Goal: Task Accomplishment & Management: Manage account settings

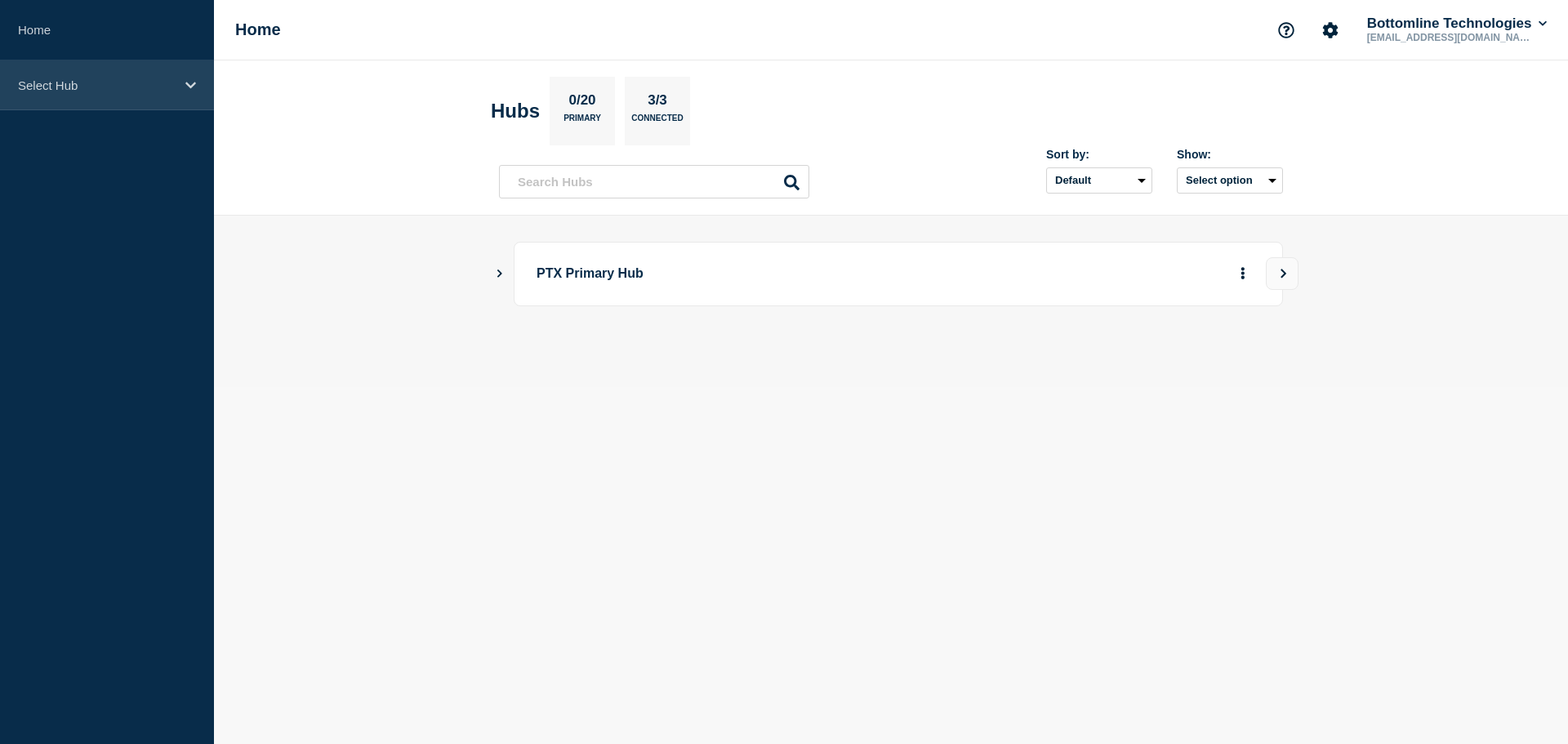
click at [63, 87] on p "Select Hub" at bounding box center [96, 85] width 157 height 13
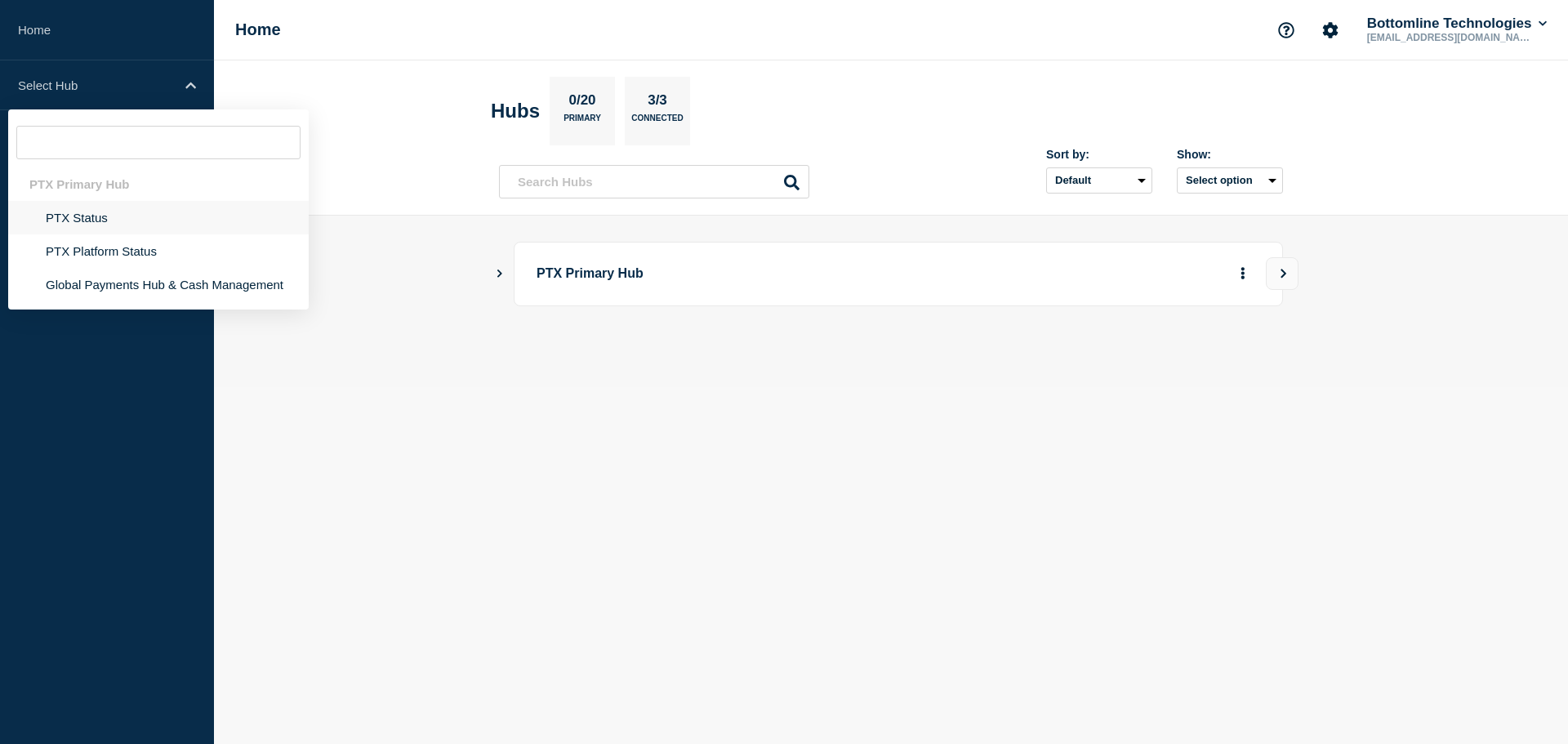
click at [83, 234] on li "PTX Status" at bounding box center [158, 251] width 300 height 34
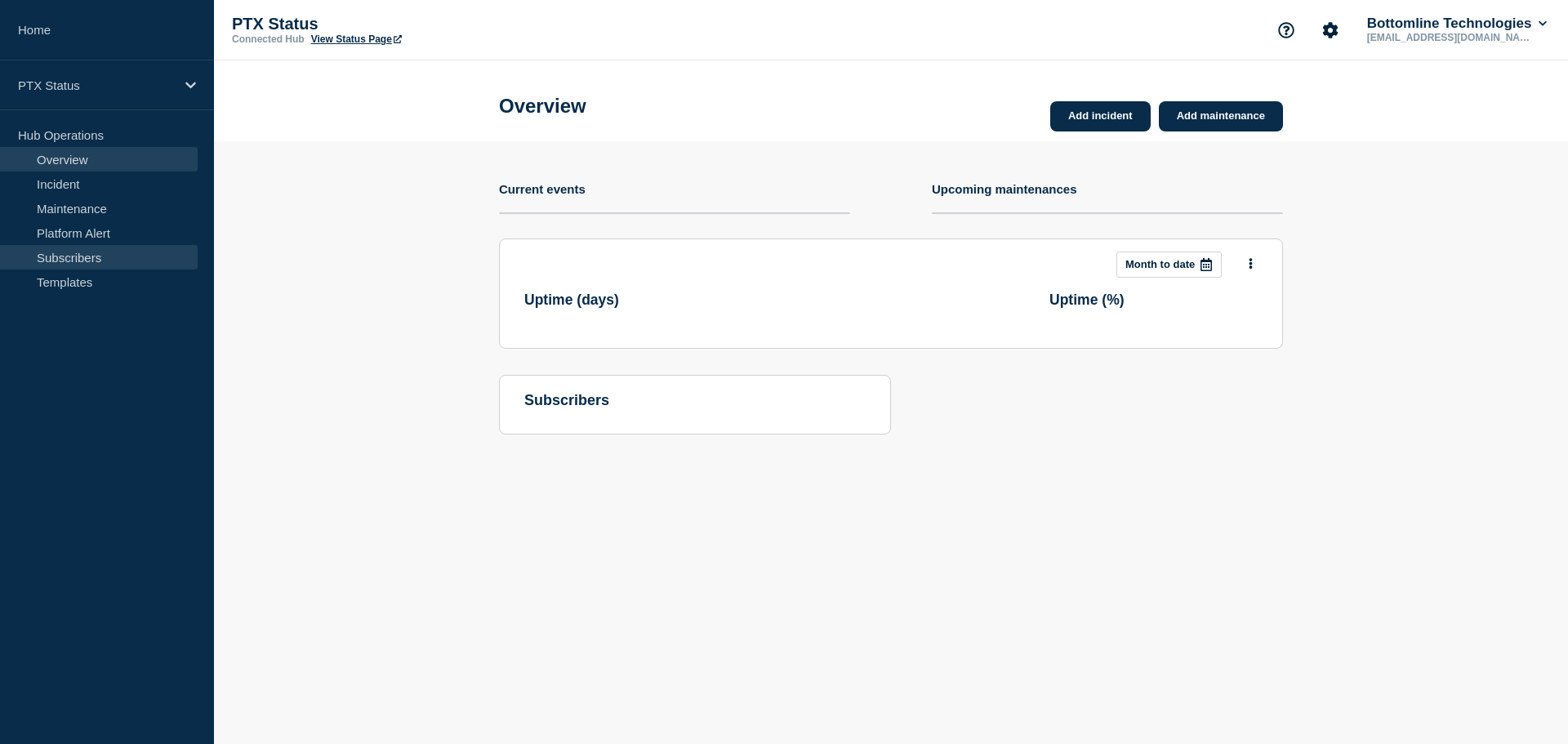
click at [81, 256] on link "Subscribers" at bounding box center [98, 257] width 198 height 24
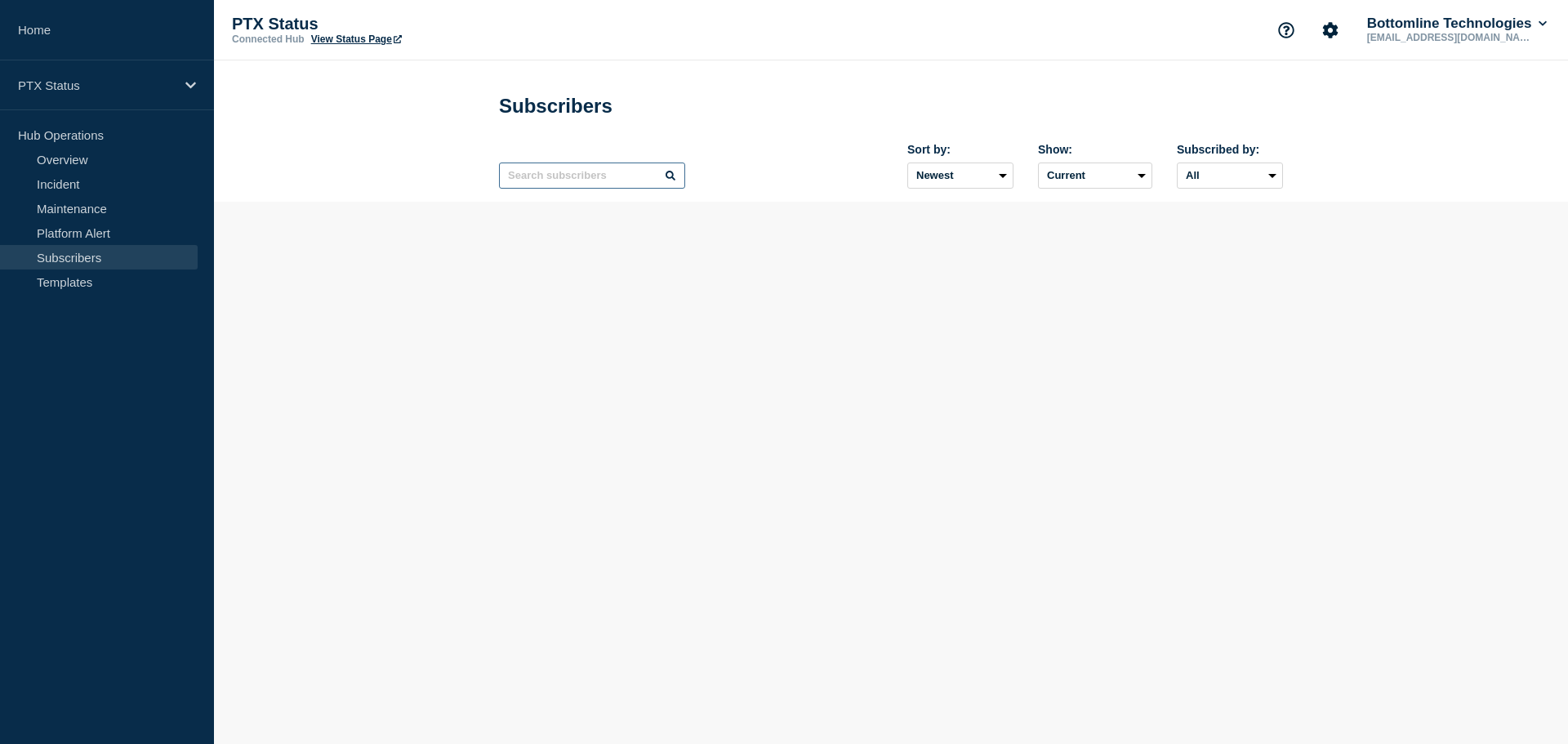
click at [597, 178] on input "text" at bounding box center [592, 175] width 186 height 26
paste input "[EMAIL_ADDRESS][DOMAIN_NAME]"
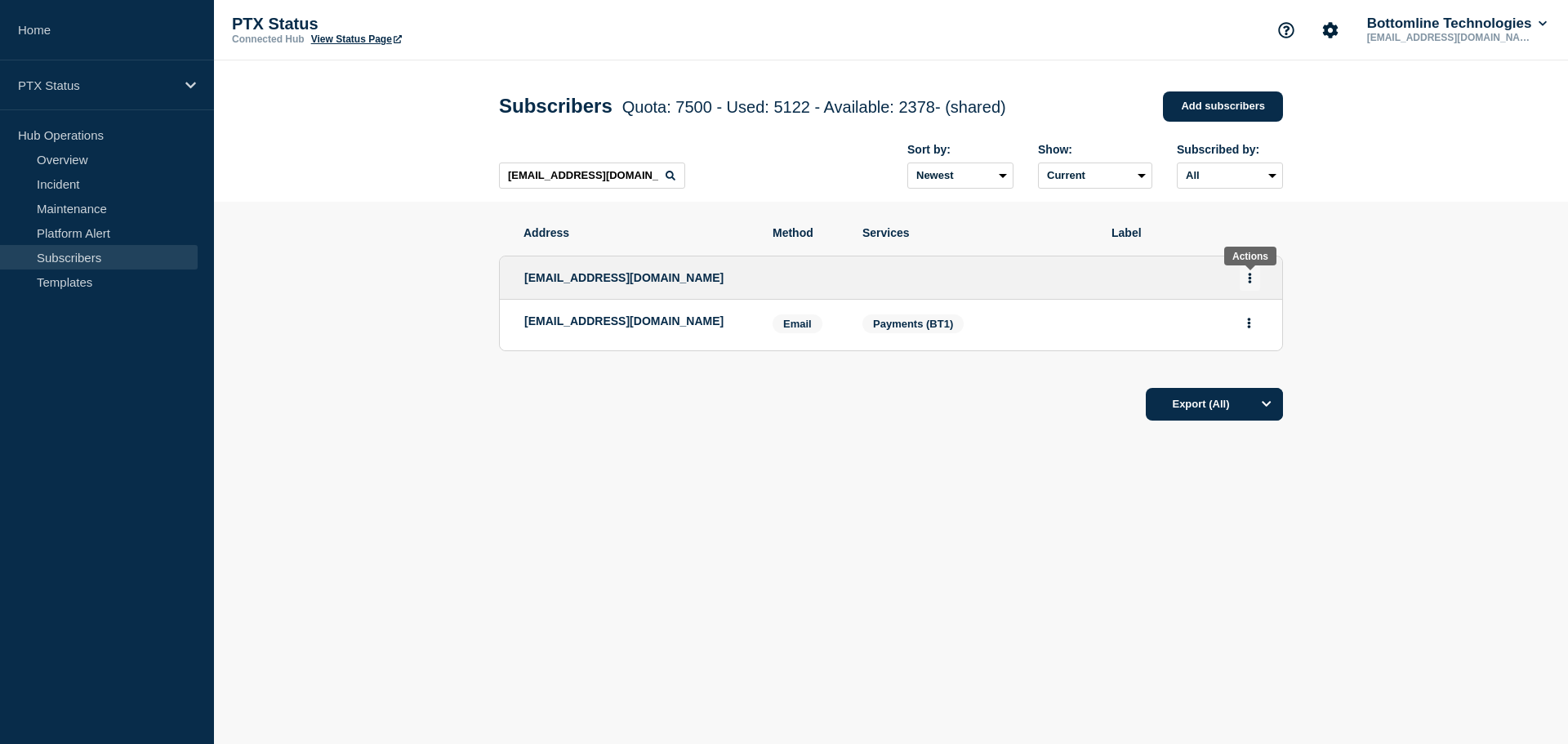
click at [1243, 278] on button "Actions" at bounding box center [1250, 278] width 20 height 25
click at [1248, 343] on button "Delete" at bounding box center [1250, 346] width 31 height 13
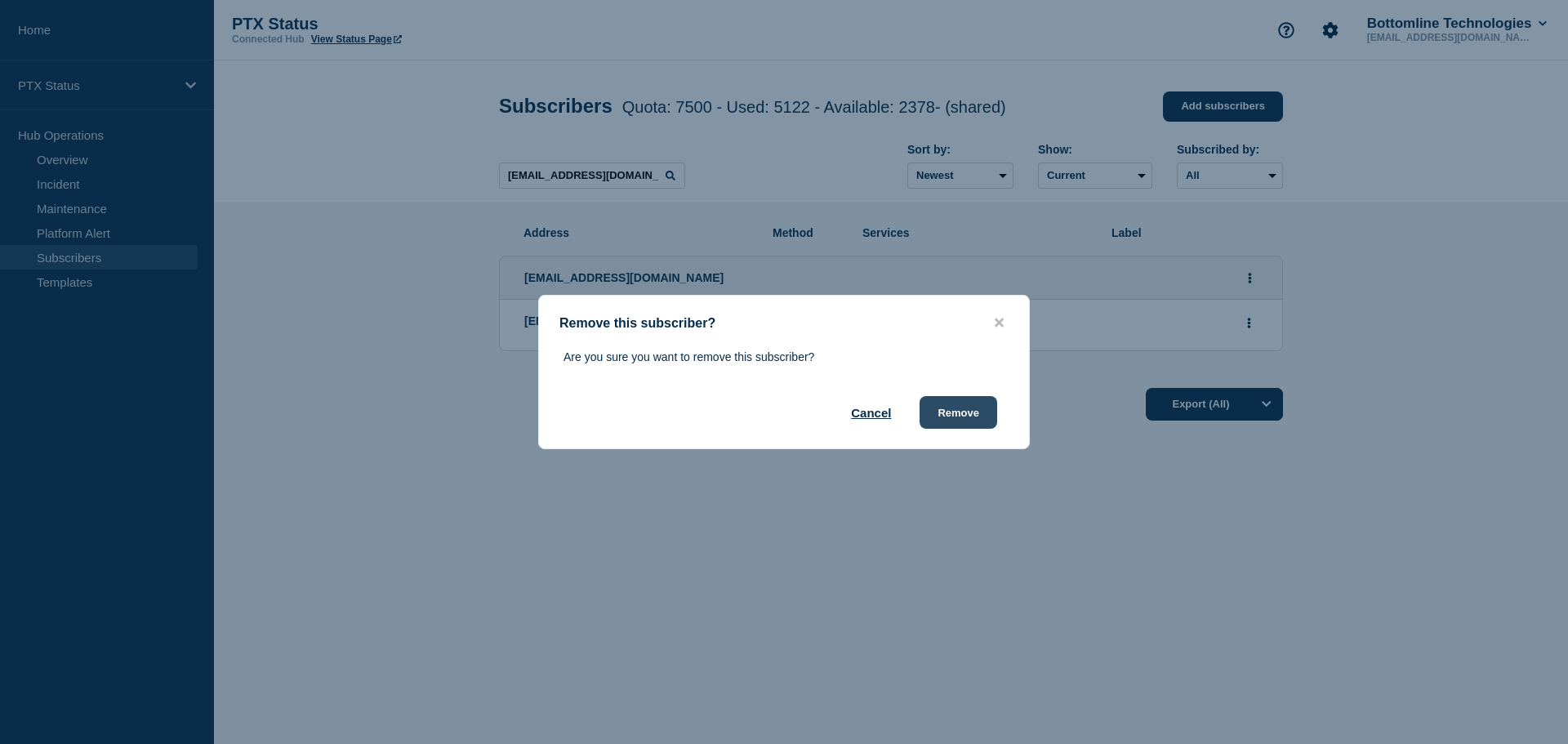
click at [949, 419] on button "Remove" at bounding box center [958, 412] width 77 height 33
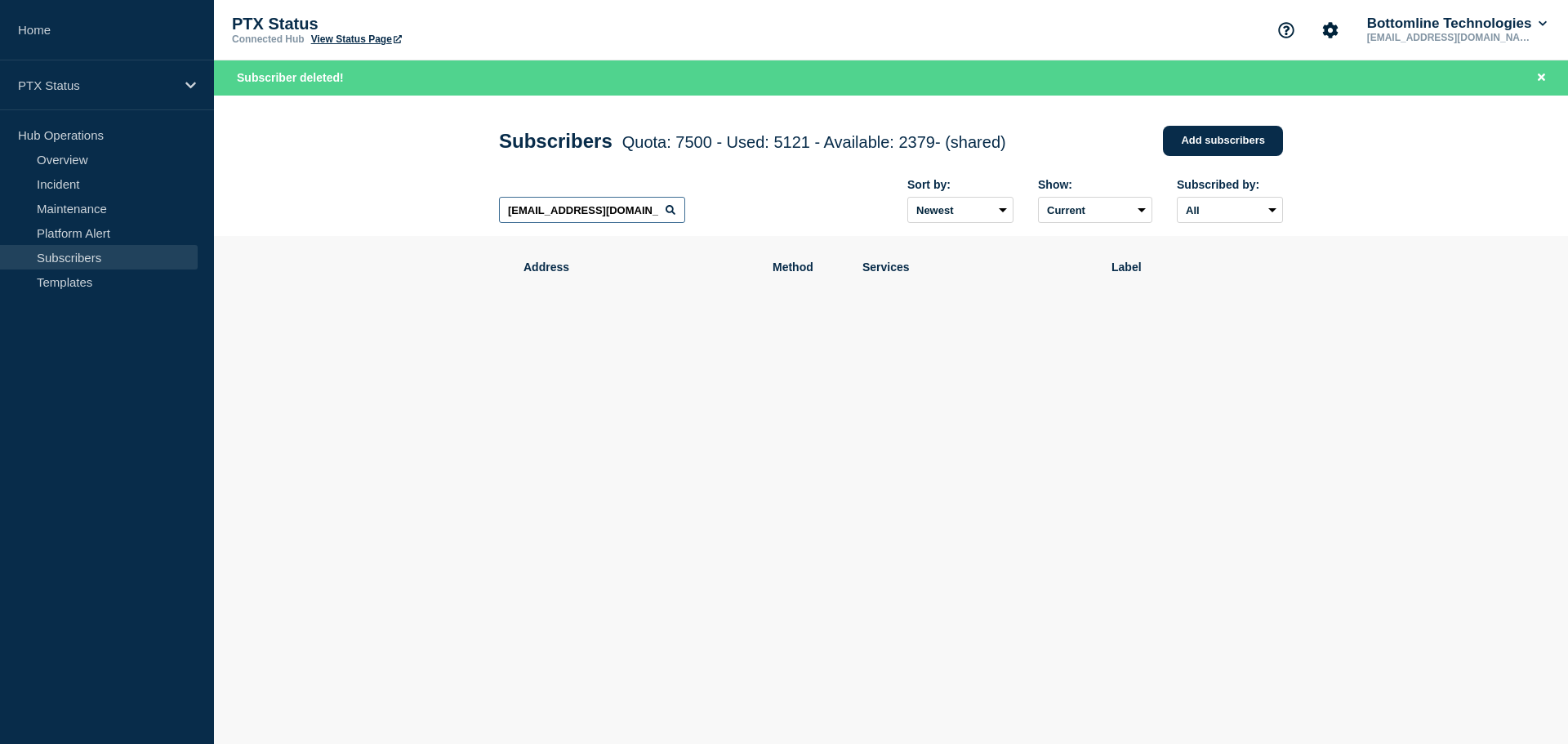
drag, startPoint x: 554, startPoint y: 213, endPoint x: 438, endPoint y: 202, distance: 116.5
click at [438, 202] on header "Subscribers Quota: 7500 - Used: 5121 - Available: 2379 - (shared) Quota Used Av…" at bounding box center [890, 167] width 1353 height 141
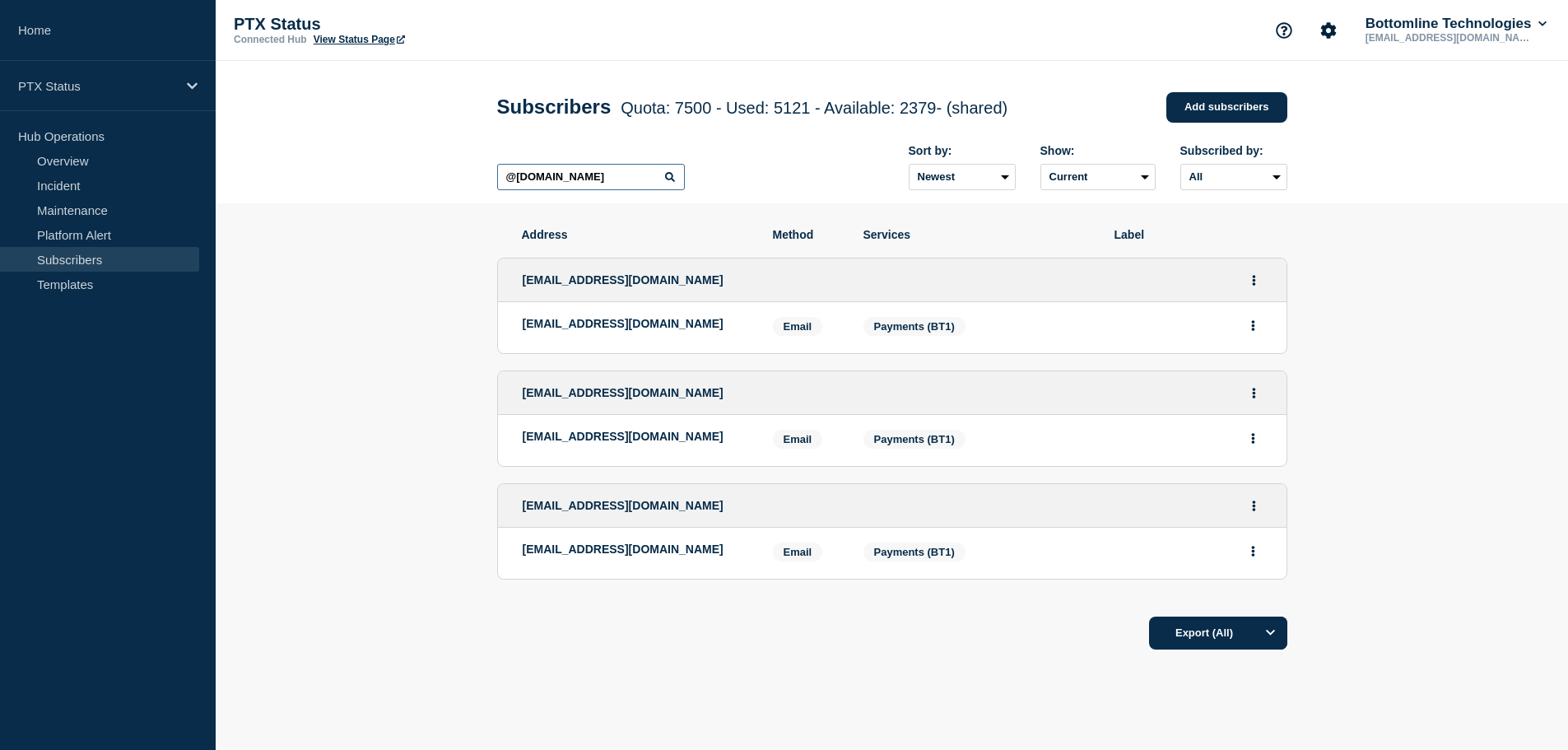
type input "@[DOMAIN_NAME]"
drag, startPoint x: 522, startPoint y: 327, endPoint x: 685, endPoint y: 324, distance: 163.0
click at [685, 324] on p "[EMAIL_ADDRESS][DOMAIN_NAME]" at bounding box center [636, 323] width 226 height 14
copy p "[EMAIL_ADDRESS][DOMAIN_NAME]"
click at [416, 304] on section "Address Method Services Label [EMAIL_ADDRESS][DOMAIN_NAME] [EMAIL_ADDRESS][DOMA…" at bounding box center [892, 489] width 1352 height 571
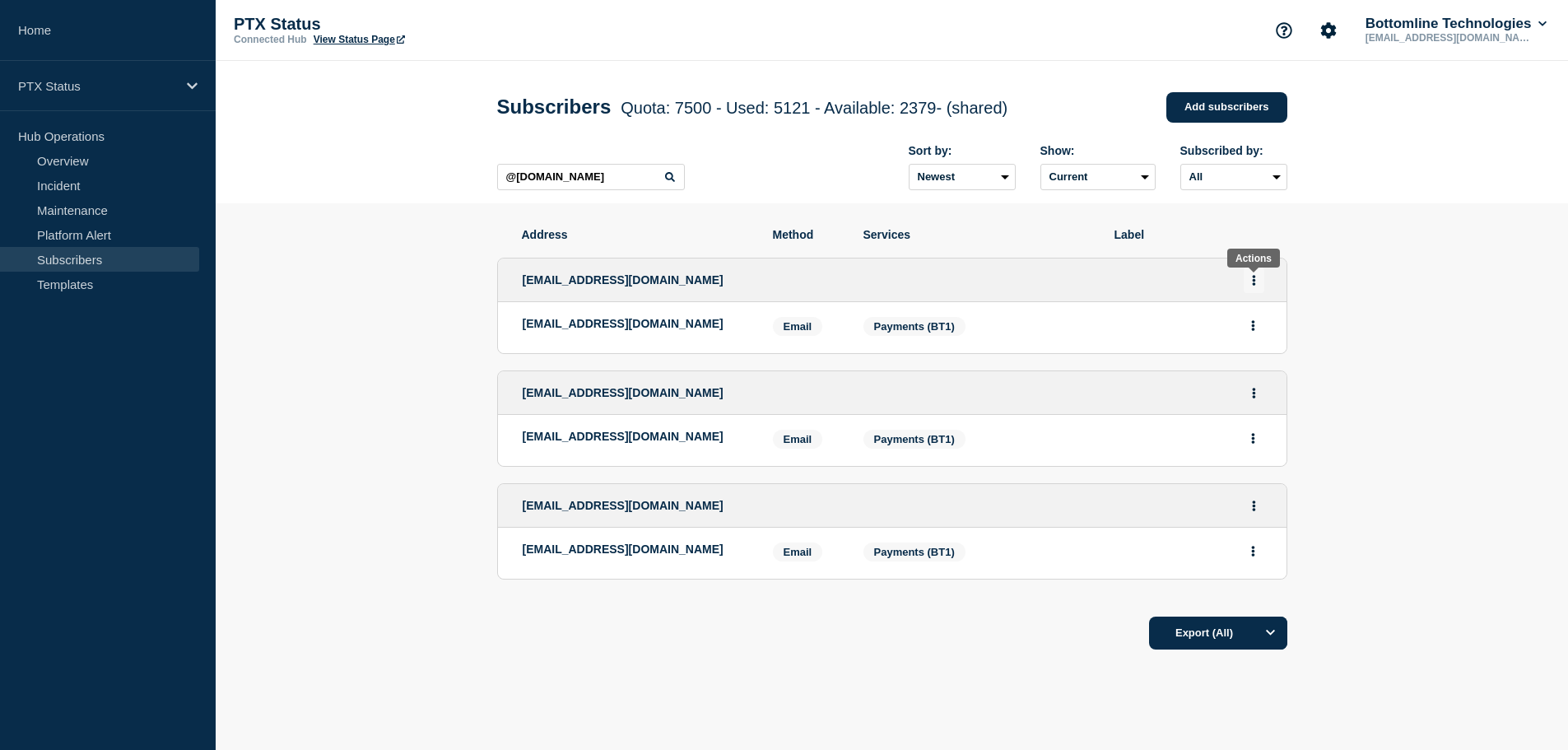
click at [1247, 285] on button "Actions" at bounding box center [1254, 280] width 20 height 25
click at [1257, 346] on button "Delete" at bounding box center [1254, 349] width 31 height 13
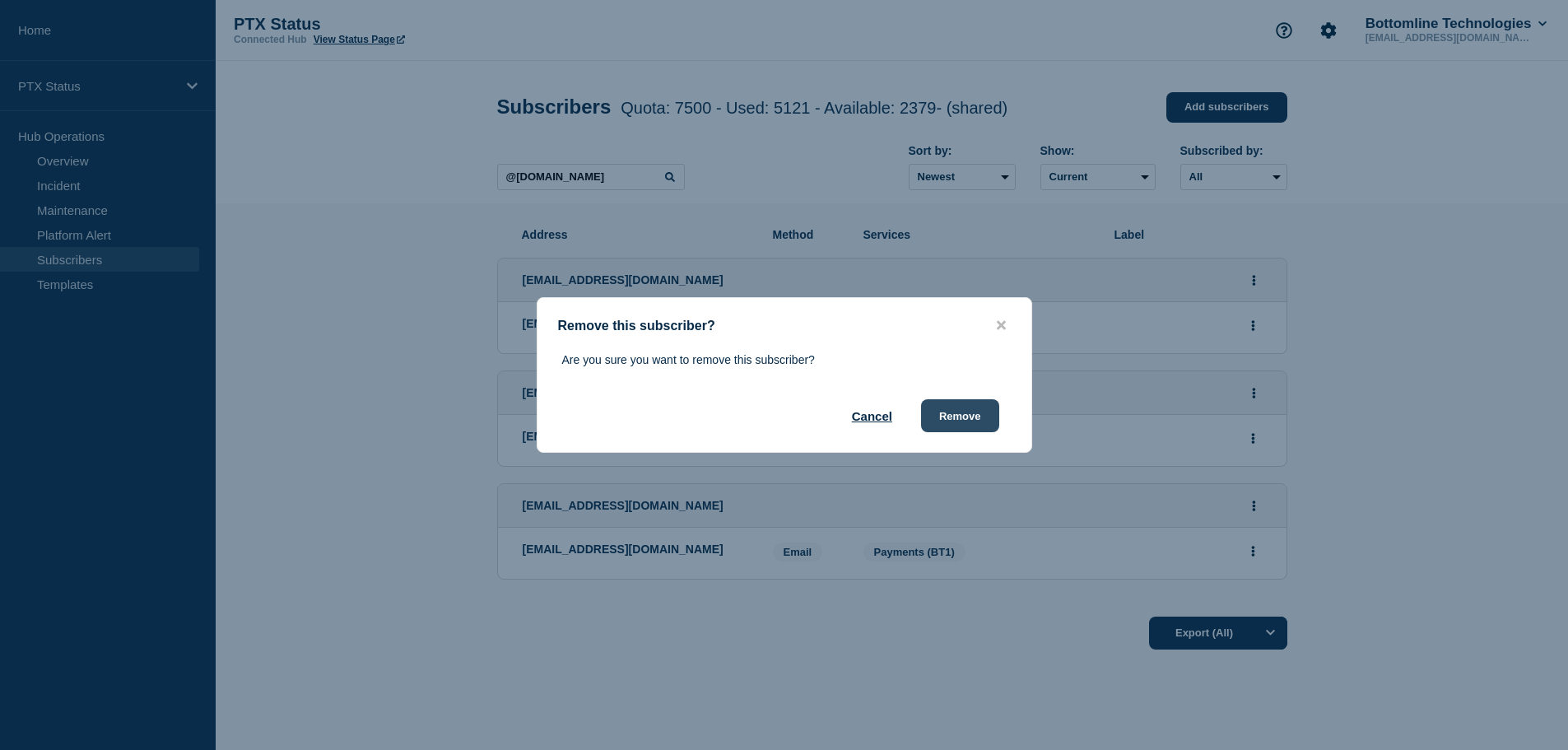
click at [968, 406] on button "Remove" at bounding box center [960, 416] width 78 height 33
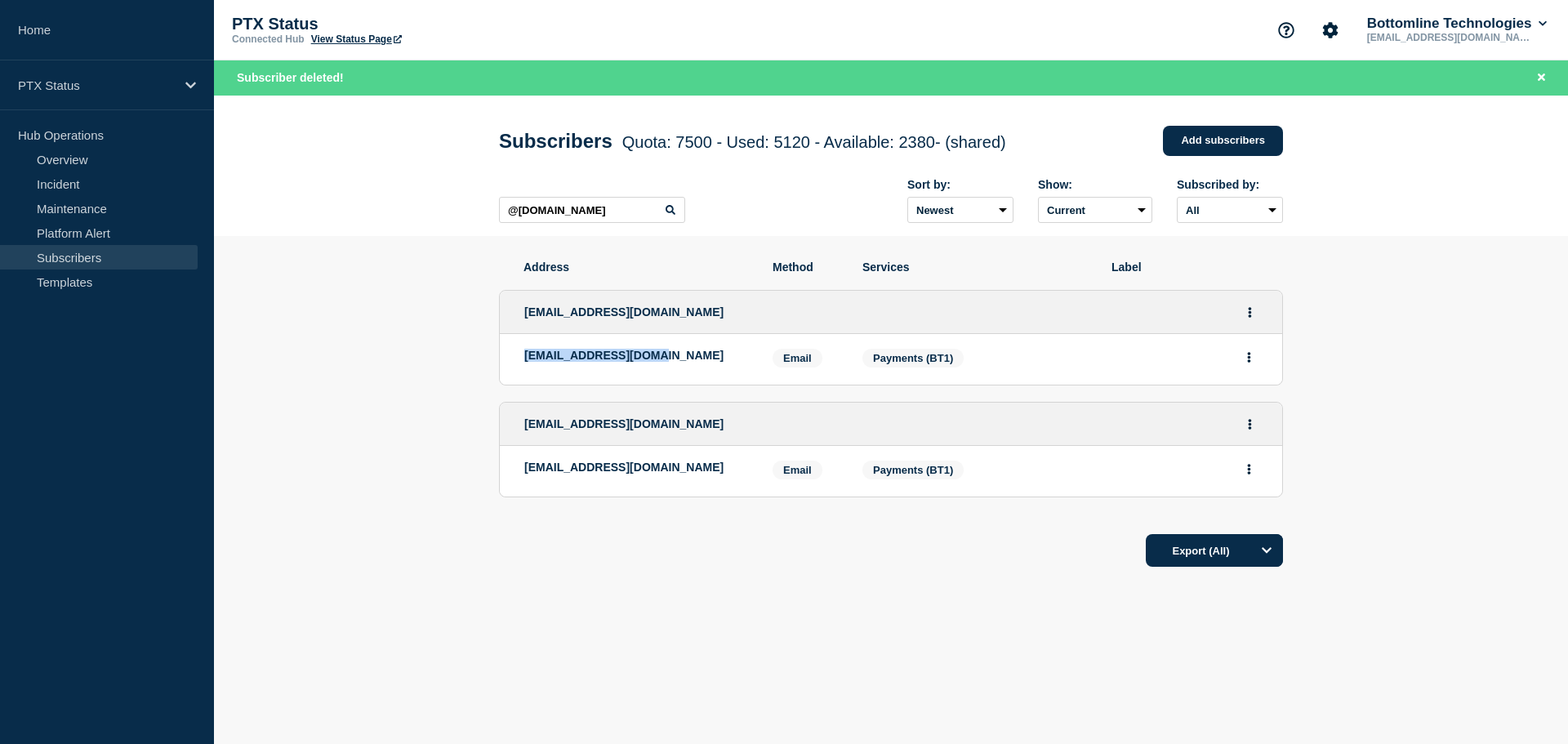
drag, startPoint x: 527, startPoint y: 358, endPoint x: 675, endPoint y: 351, distance: 148.2
click at [675, 351] on li "[EMAIL_ADDRESS][DOMAIN_NAME] Email Email: [EMAIL_ADDRESS][DOMAIN_NAME] Services…" at bounding box center [890, 359] width 782 height 50
copy p "[EMAIL_ADDRESS][DOMAIN_NAME]"
click at [696, 556] on div "Export (All)" at bounding box center [890, 545] width 784 height 46
click at [1246, 319] on button "Actions" at bounding box center [1250, 312] width 20 height 25
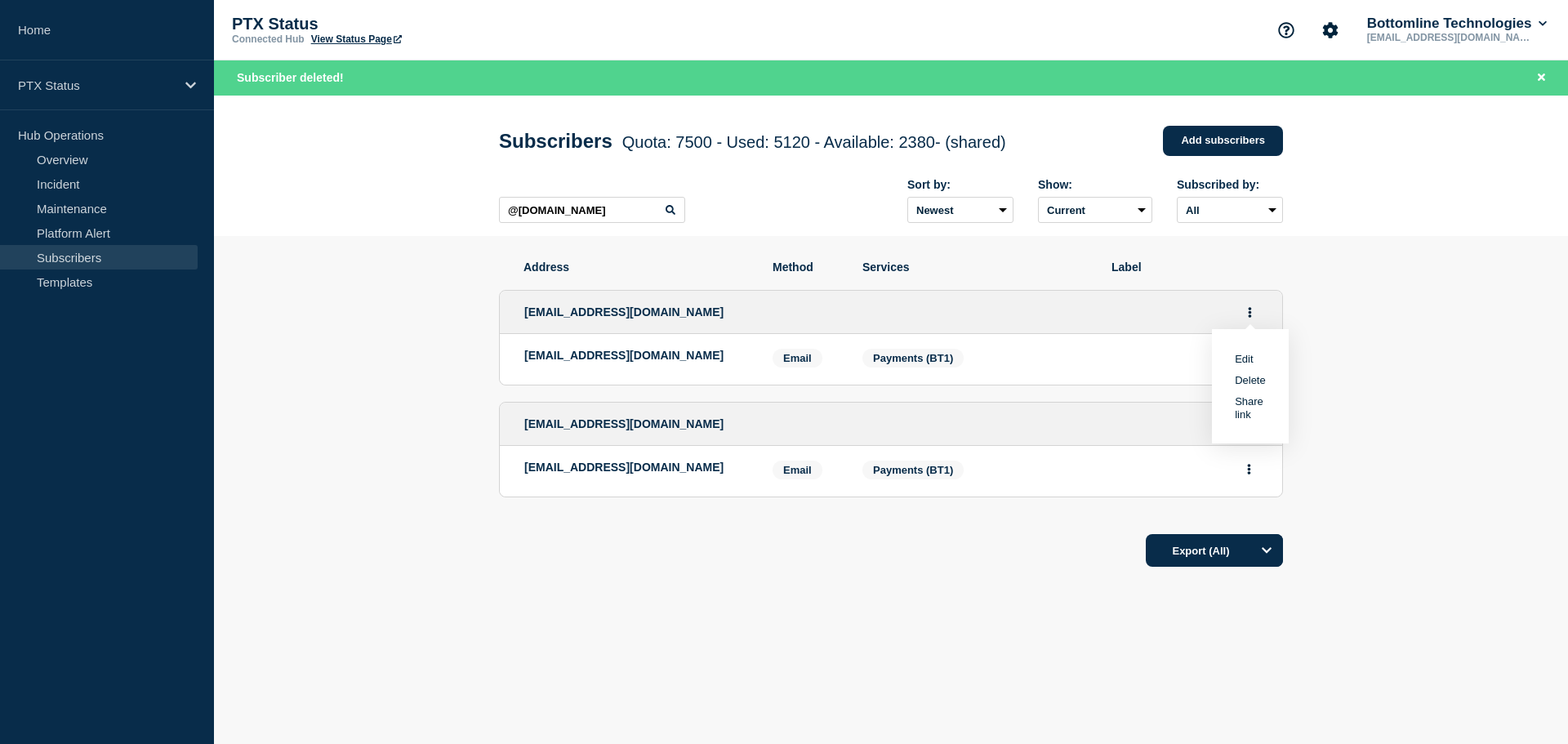
click at [1259, 386] on button "Delete" at bounding box center [1250, 380] width 31 height 13
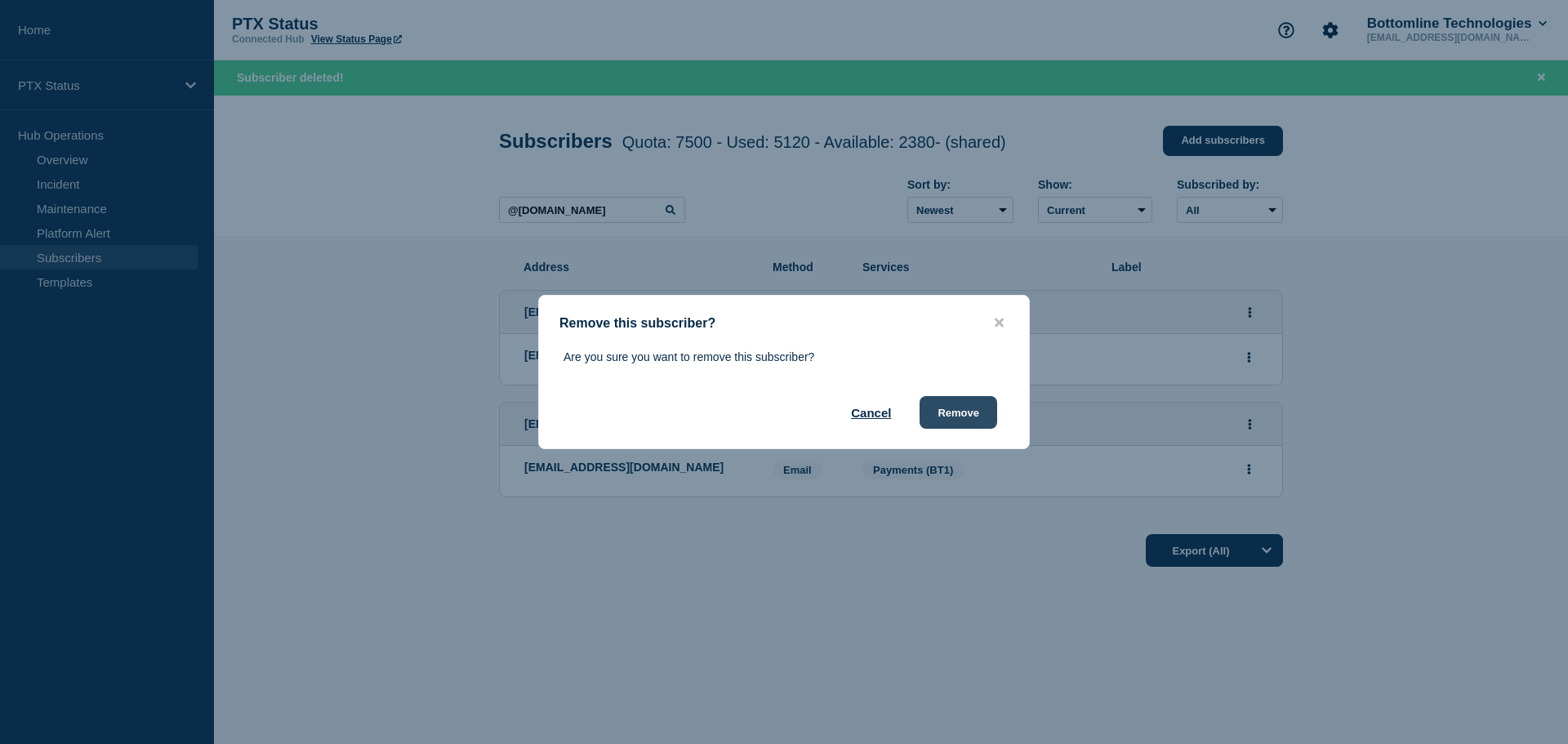
click at [970, 407] on button "Remove" at bounding box center [958, 412] width 77 height 33
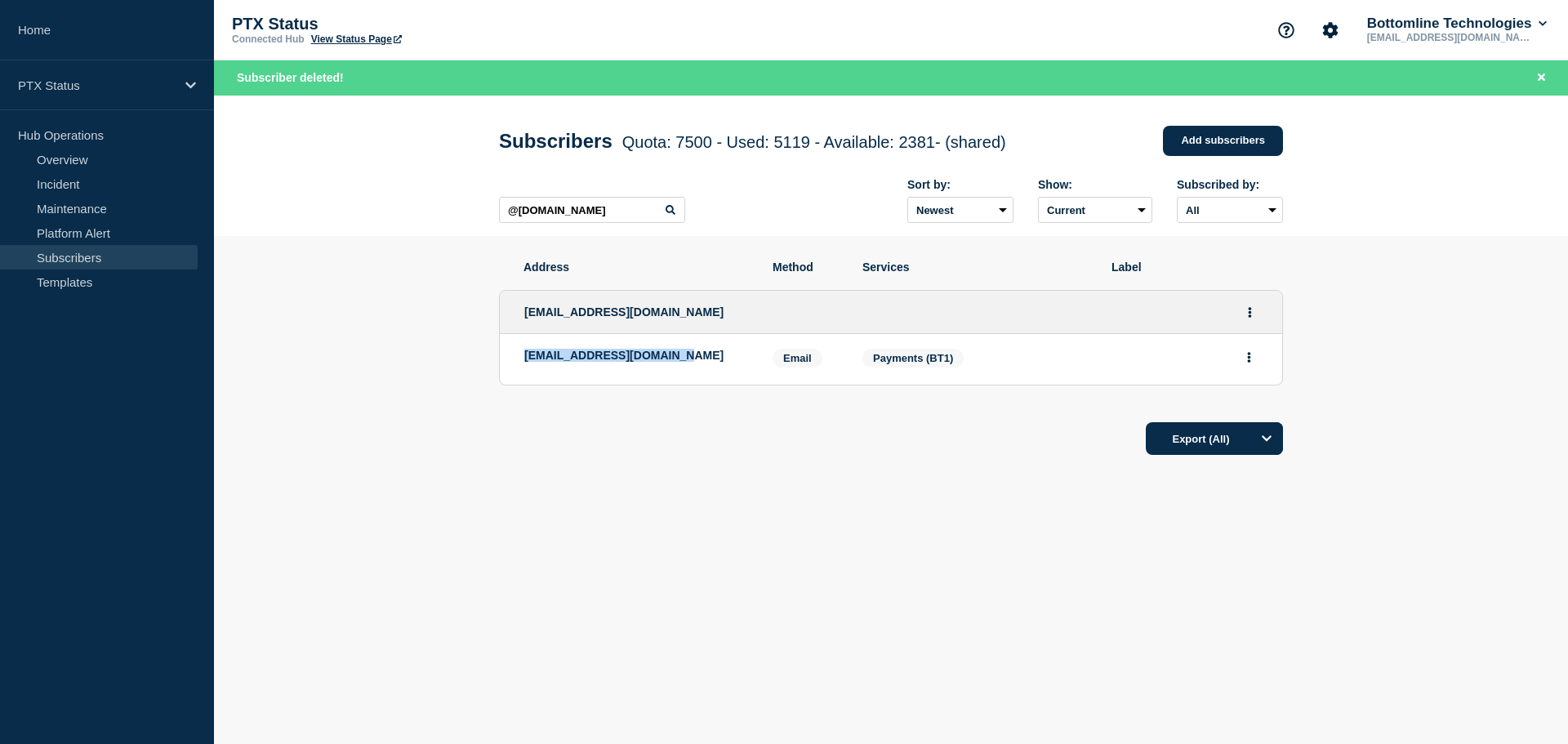
drag, startPoint x: 527, startPoint y: 359, endPoint x: 720, endPoint y: 359, distance: 193.0
click at [720, 359] on p "[EMAIL_ADDRESS][DOMAIN_NAME]" at bounding box center [636, 355] width 224 height 13
copy p "[EMAIL_ADDRESS][DOMAIN_NAME]"
drag, startPoint x: 628, startPoint y: 579, endPoint x: 686, endPoint y: 547, distance: 66.2
click at [628, 579] on div "Address Method Services Label [EMAIL_ADDRESS][DOMAIN_NAME] [EMAIL_ADDRESS][DOMA…" at bounding box center [890, 407] width 784 height 343
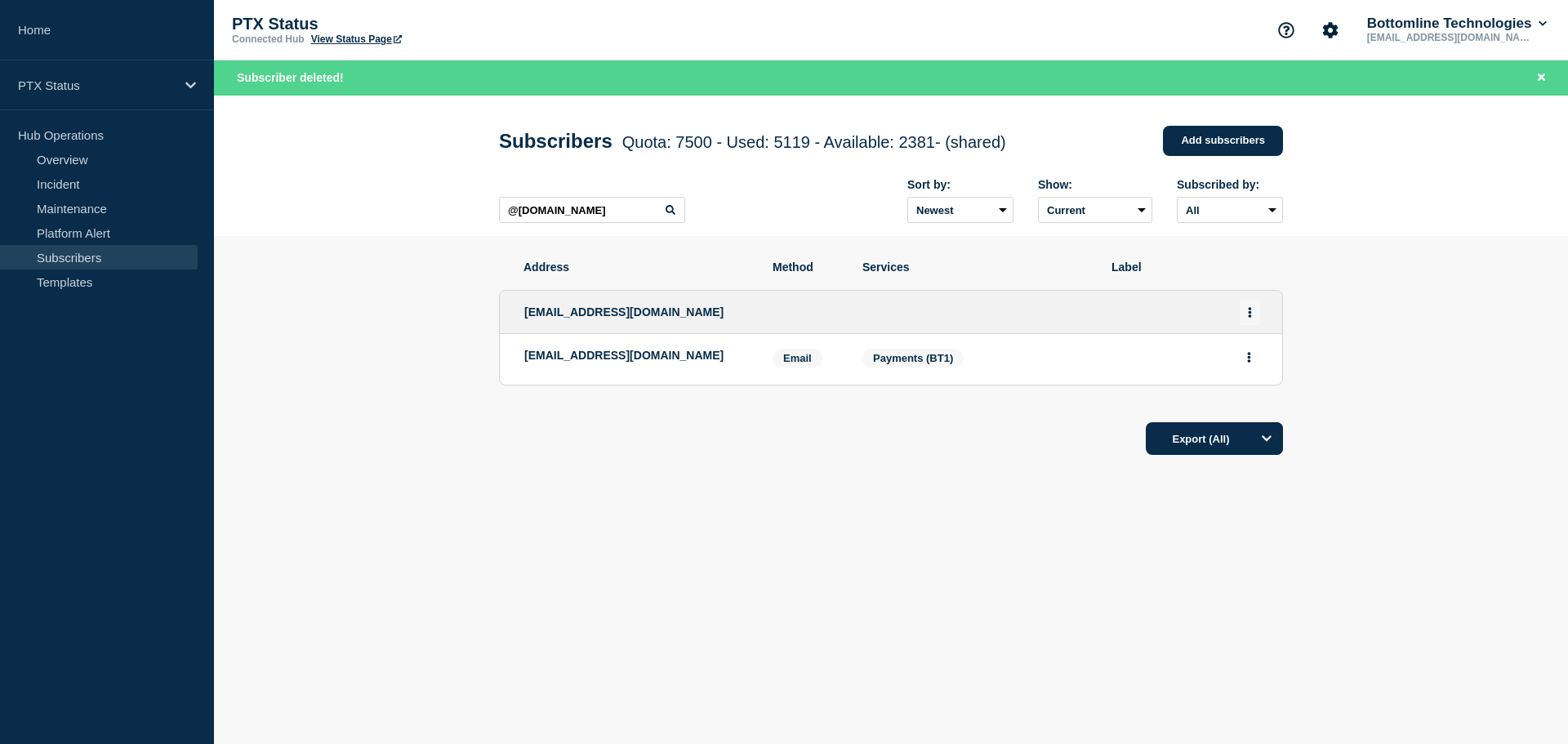
click at [1253, 314] on button "Actions" at bounding box center [1250, 312] width 20 height 25
click at [1264, 381] on button "Delete" at bounding box center [1250, 380] width 31 height 13
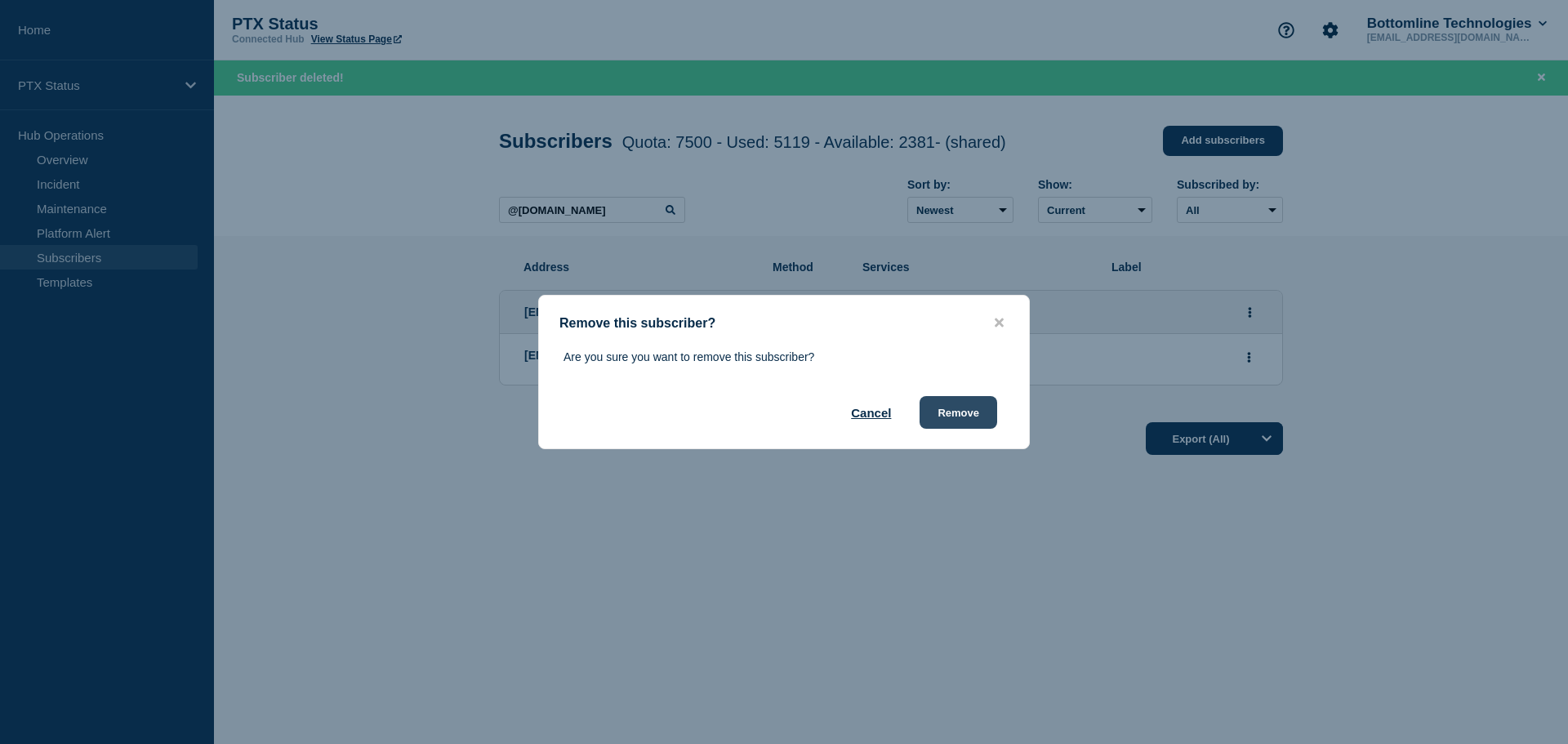
click at [942, 414] on button "Remove" at bounding box center [958, 412] width 77 height 33
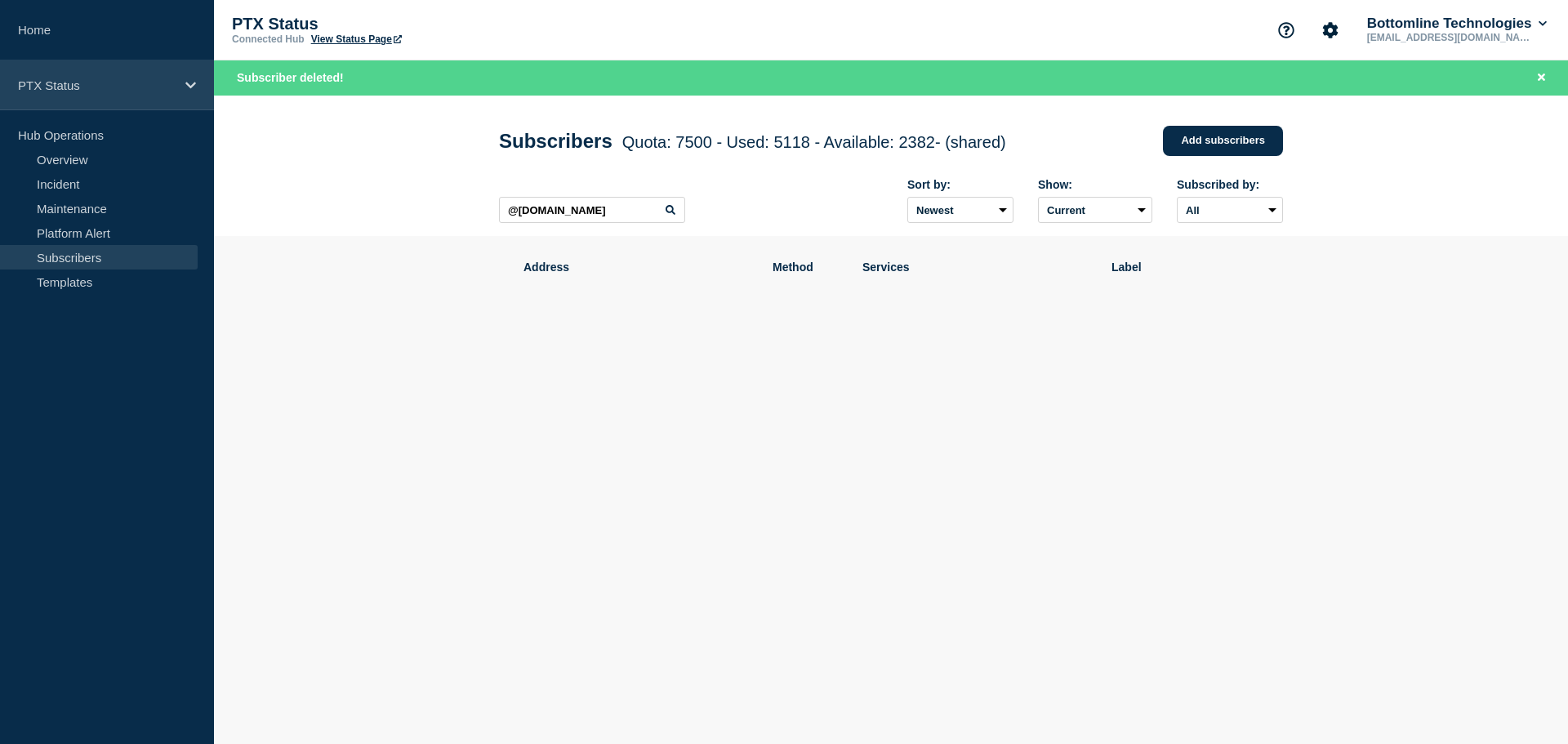
click at [136, 86] on p "PTX Status" at bounding box center [96, 85] width 157 height 13
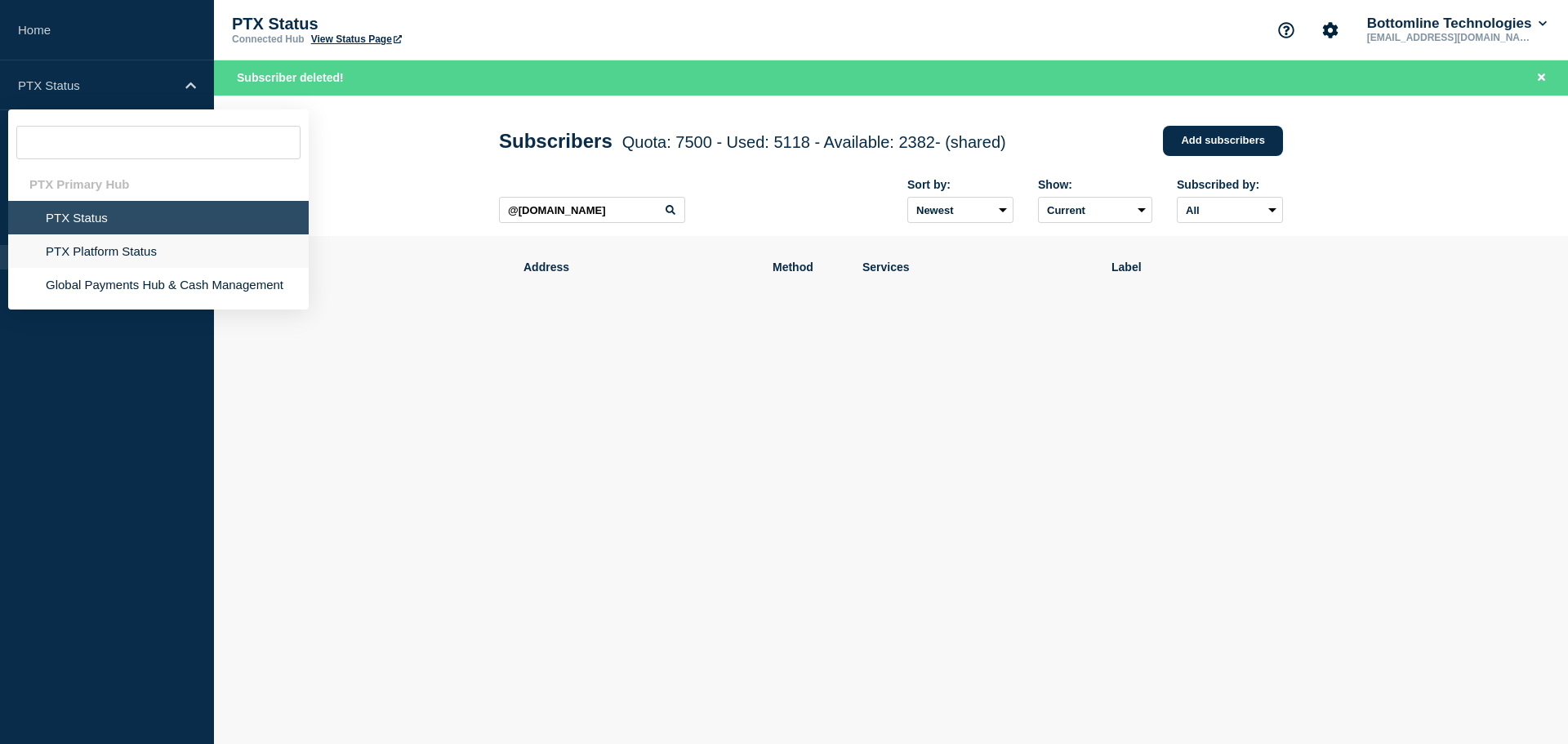
click at [131, 268] on li "PTX Platform Status" at bounding box center [158, 284] width 300 height 34
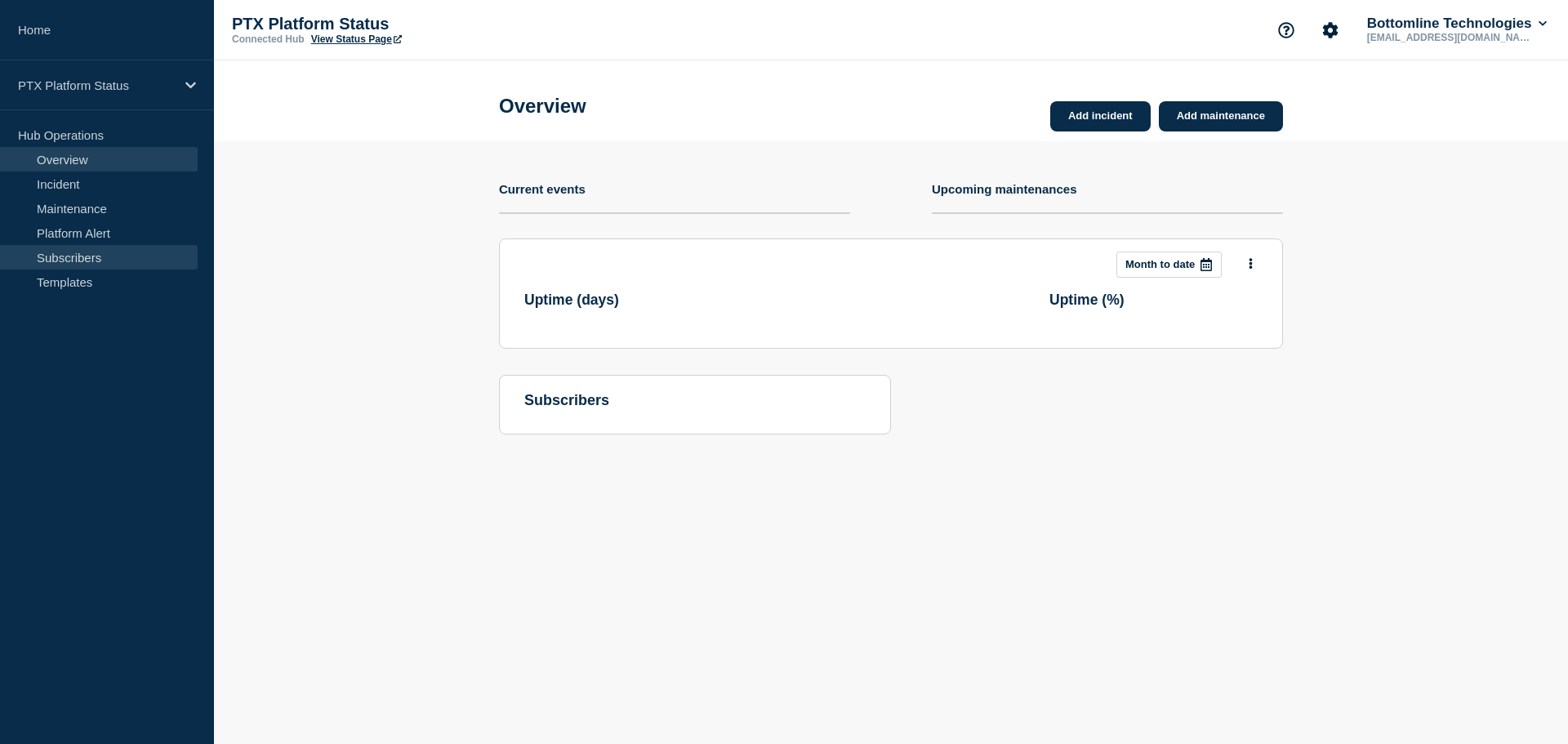
click at [96, 253] on link "Subscribers" at bounding box center [98, 257] width 198 height 24
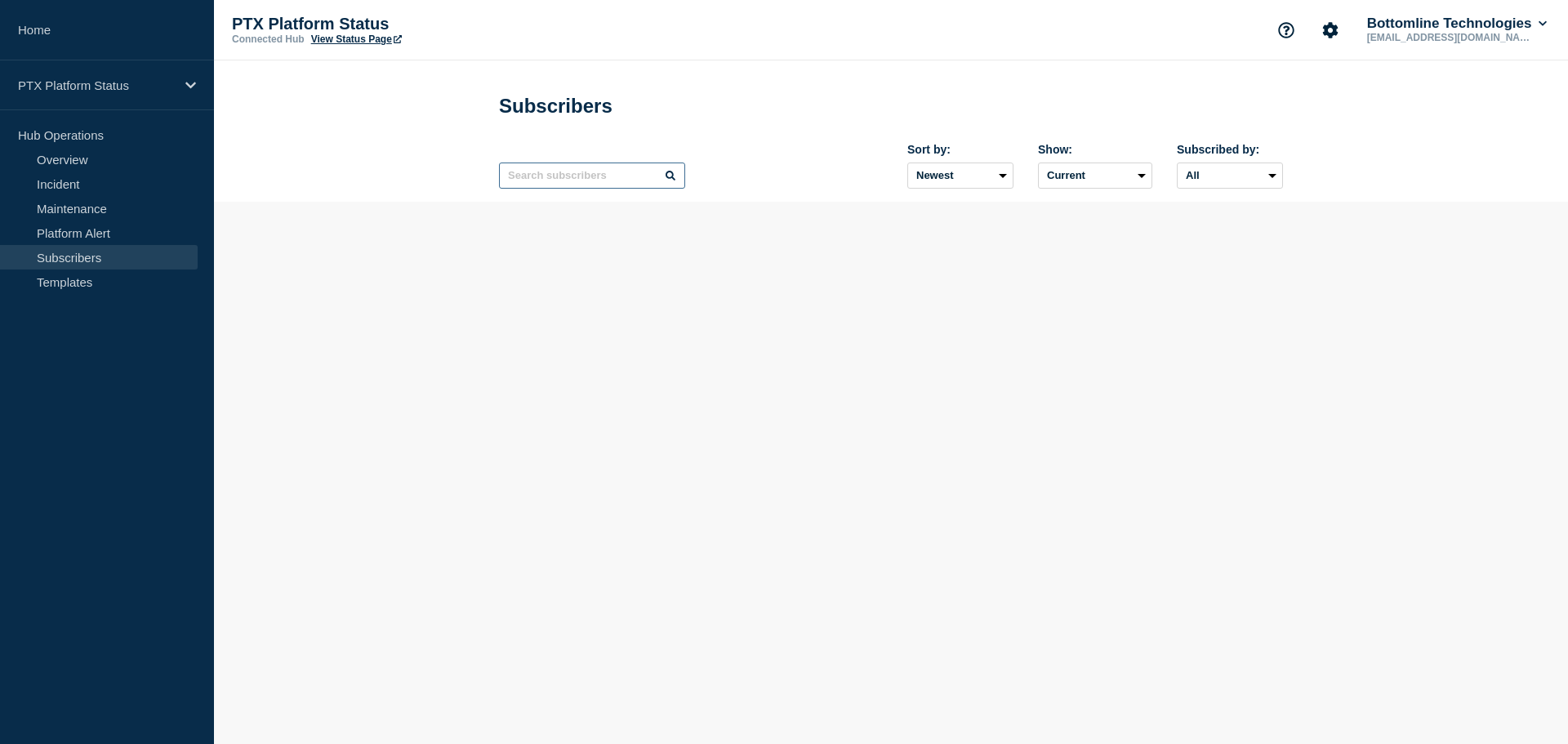
click at [570, 183] on input "text" at bounding box center [592, 175] width 186 height 26
paste input "[EMAIL_ADDRESS][DOMAIN_NAME]"
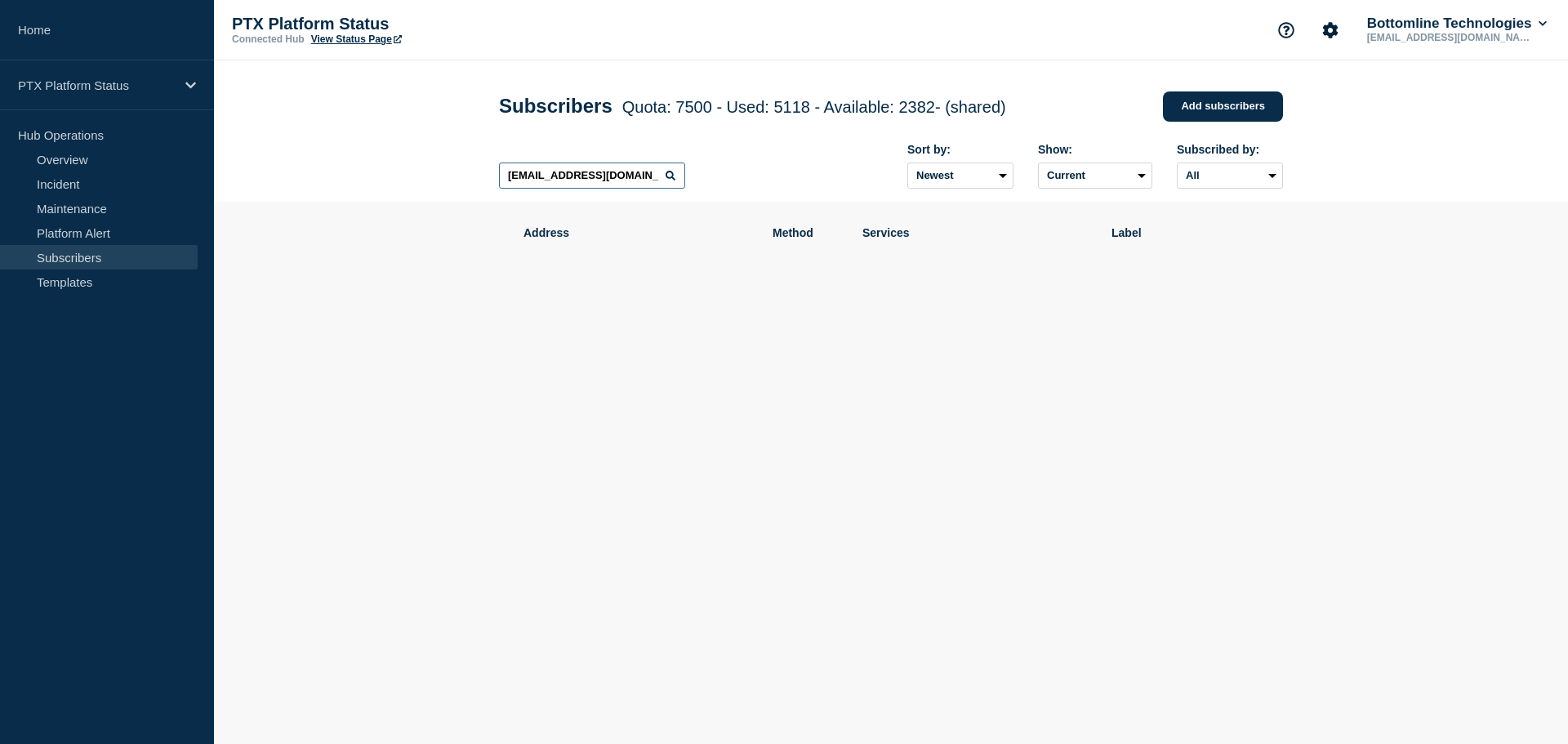
drag, startPoint x: 555, startPoint y: 178, endPoint x: 428, endPoint y: 183, distance: 127.1
click at [428, 183] on header "Subscribers Quota: 7500 - Used: 5118 - Available: 2382 - (shared) Quota Used Av…" at bounding box center [890, 131] width 1353 height 141
type input "@[DOMAIN_NAME]"
